Goal: Register for event/course

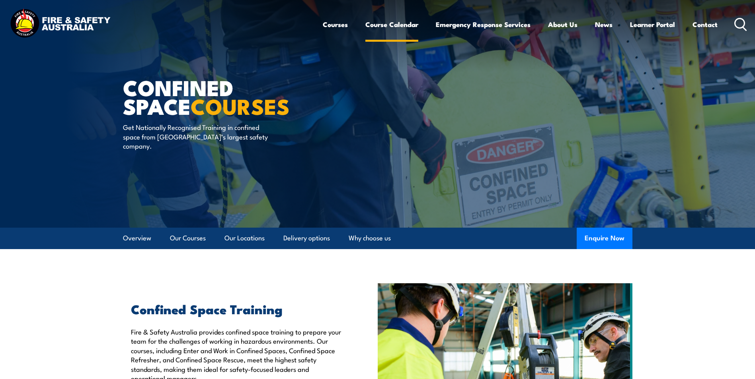
click at [382, 27] on link "Course Calendar" at bounding box center [391, 24] width 53 height 21
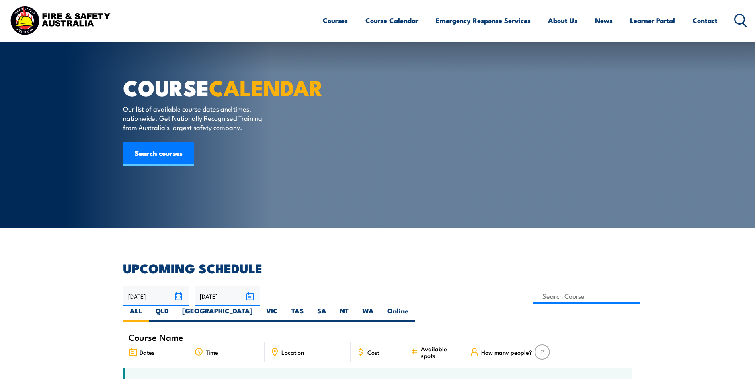
scroll to position [159, 0]
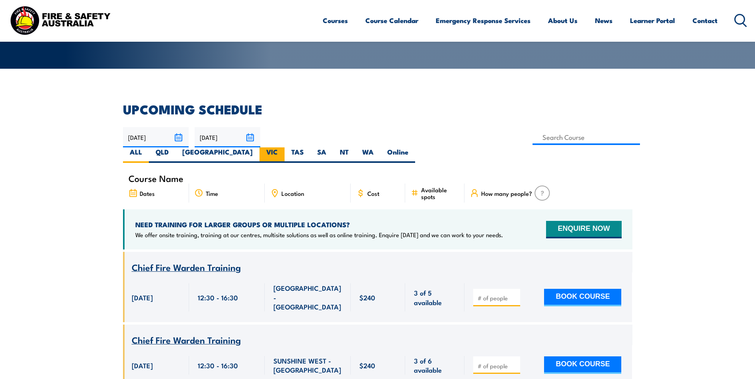
click at [284, 148] on label "VIC" at bounding box center [271, 156] width 25 height 16
click at [283, 148] on input "VIC" at bounding box center [280, 150] width 5 height 5
radio input "true"
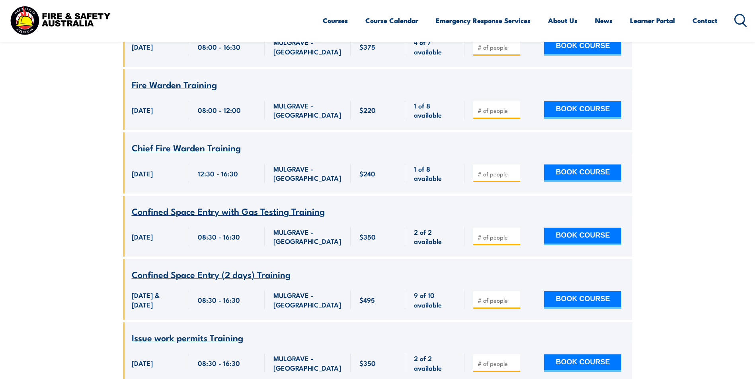
scroll to position [979, 0]
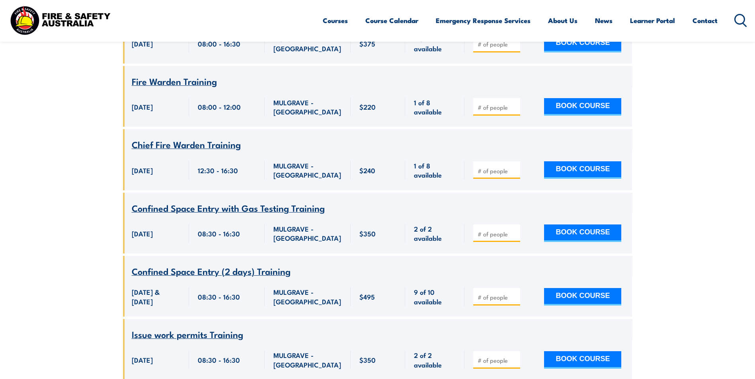
click at [261, 201] on span "Confined Space Entry with Gas Testing Training" at bounding box center [228, 208] width 193 height 14
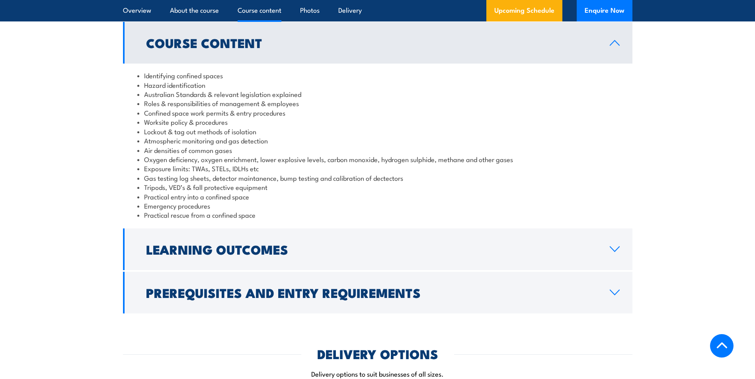
scroll to position [875, 0]
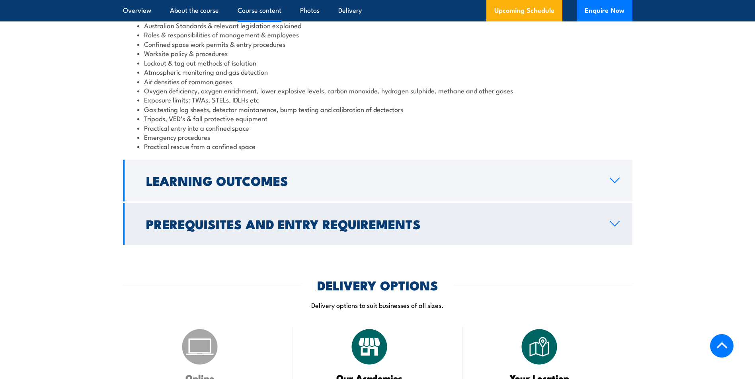
click at [610, 227] on icon at bounding box center [614, 224] width 11 height 6
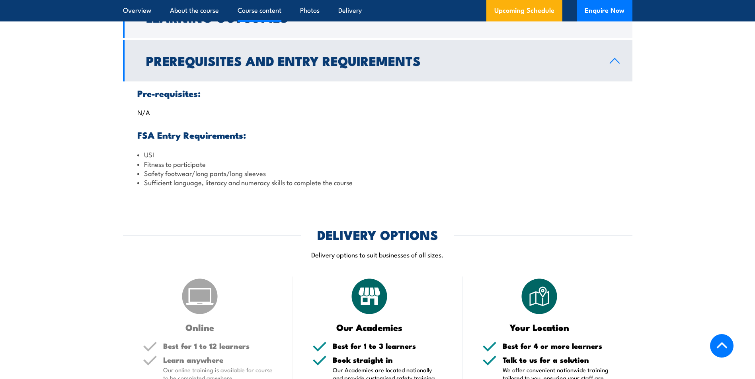
click at [617, 64] on icon at bounding box center [614, 61] width 11 height 6
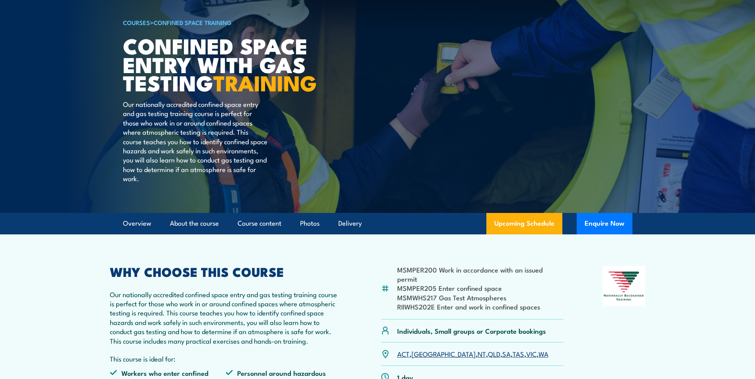
scroll to position [119, 0]
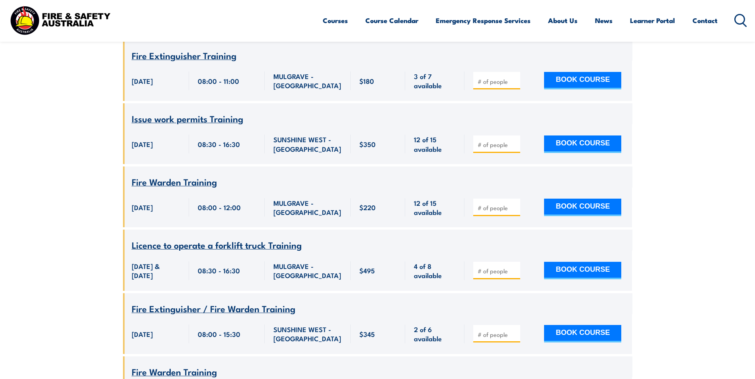
scroll to position [541, 0]
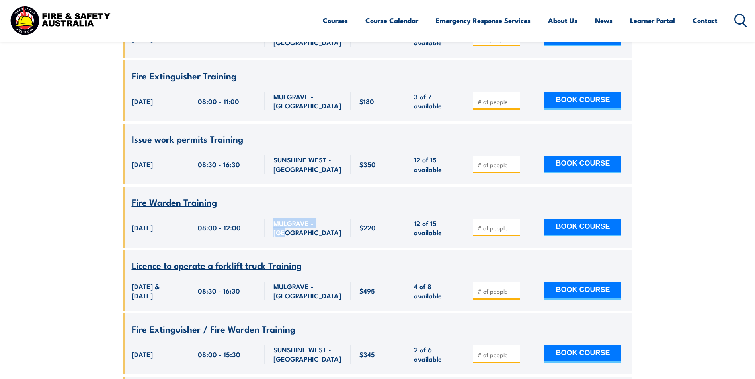
drag, startPoint x: 326, startPoint y: 213, endPoint x: 273, endPoint y: 213, distance: 52.9
click at [273, 219] on div "MULGRAVE - [GEOGRAPHIC_DATA]" at bounding box center [307, 228] width 68 height 19
copy span "MULGRAVE - [GEOGRAPHIC_DATA]"
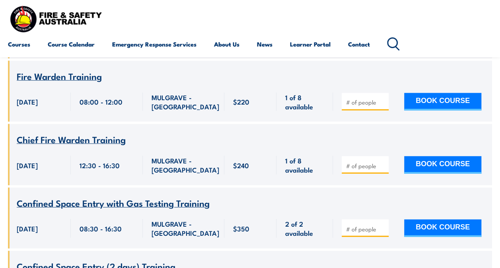
scroll to position [992, 0]
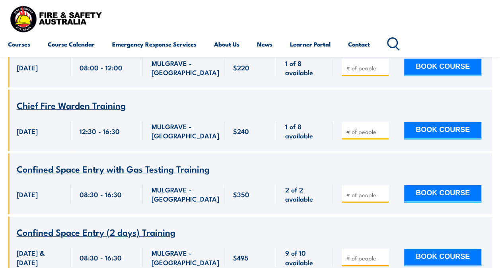
click at [179, 162] on span "Confined Space Entry with Gas Testing Training" at bounding box center [113, 169] width 193 height 14
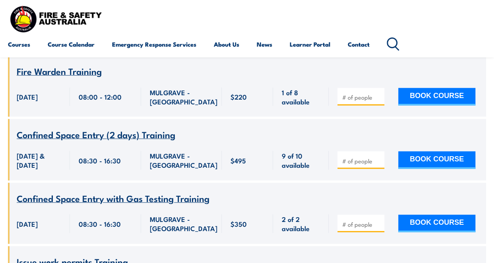
scroll to position [952, 0]
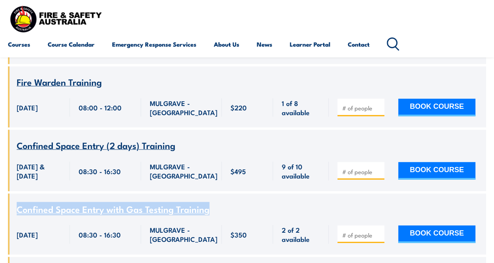
drag, startPoint x: 16, startPoint y: 196, endPoint x: 215, endPoint y: 200, distance: 199.3
click at [215, 200] on div "Course Name Confined Space Entry with Gas Testing Training" at bounding box center [247, 203] width 479 height 21
copy span "Confined Space Entry with Gas Testing Training"
